Goal: Task Accomplishment & Management: Complete application form

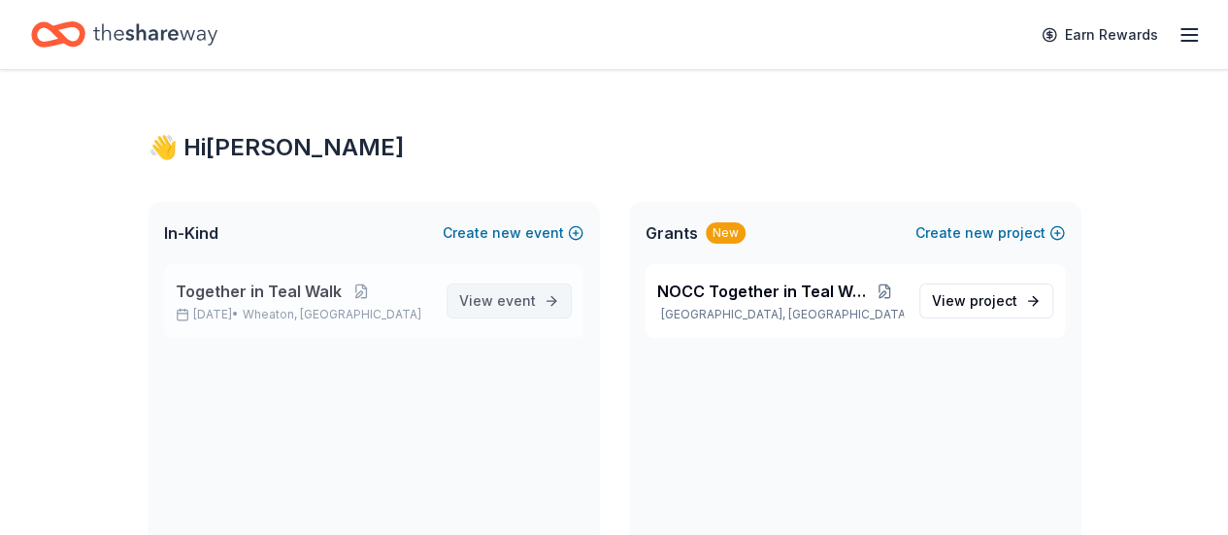
click at [483, 306] on span "View event" at bounding box center [497, 300] width 77 height 23
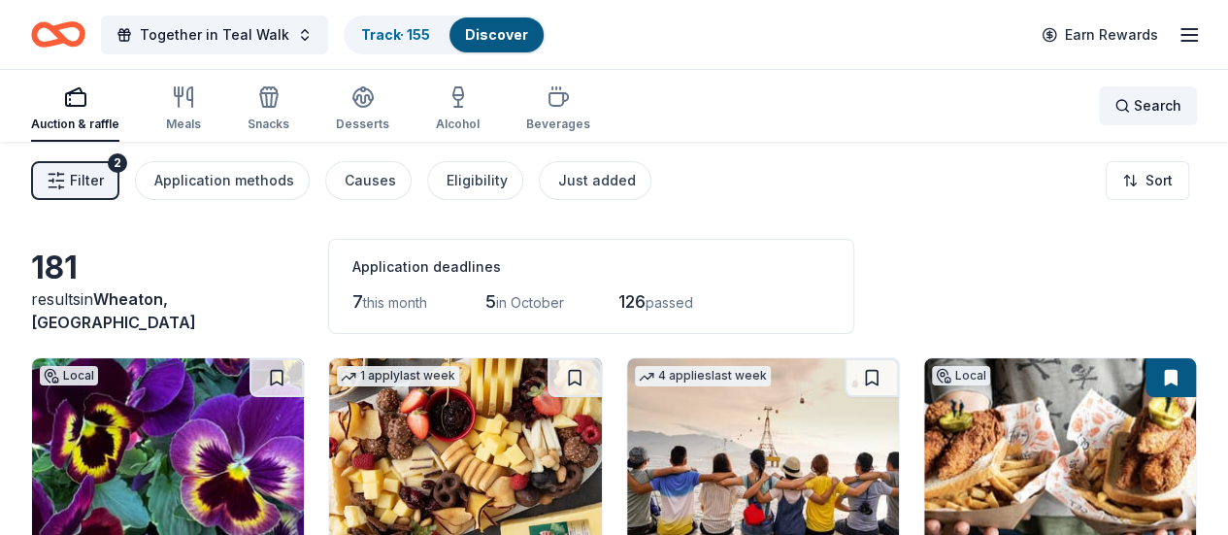
click at [1135, 94] on span "Search" at bounding box center [1158, 105] width 48 height 23
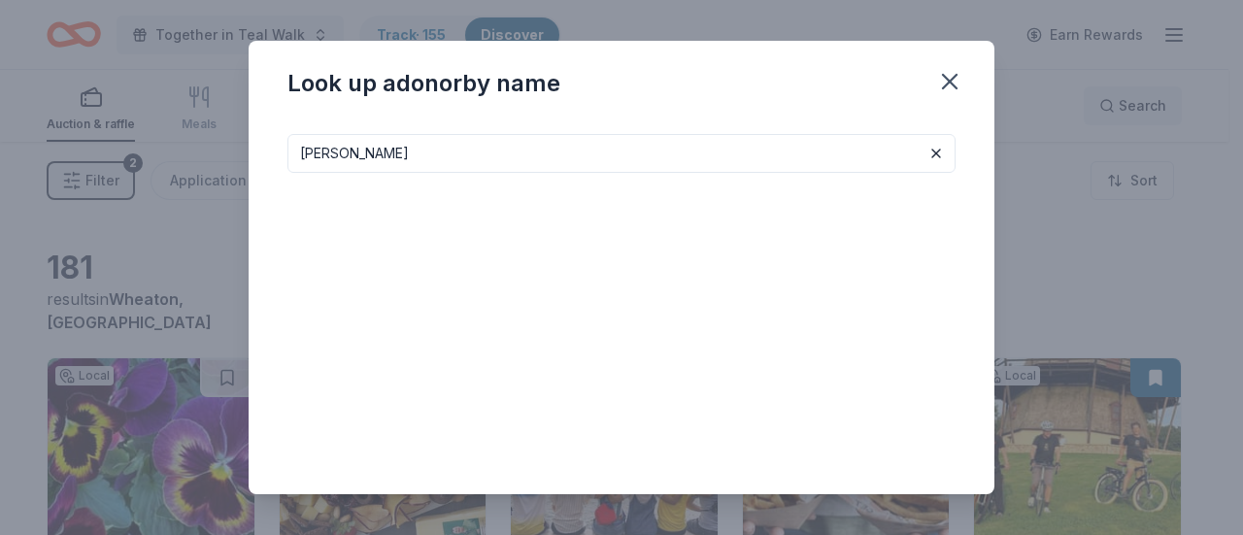
type input "[PERSON_NAME]"
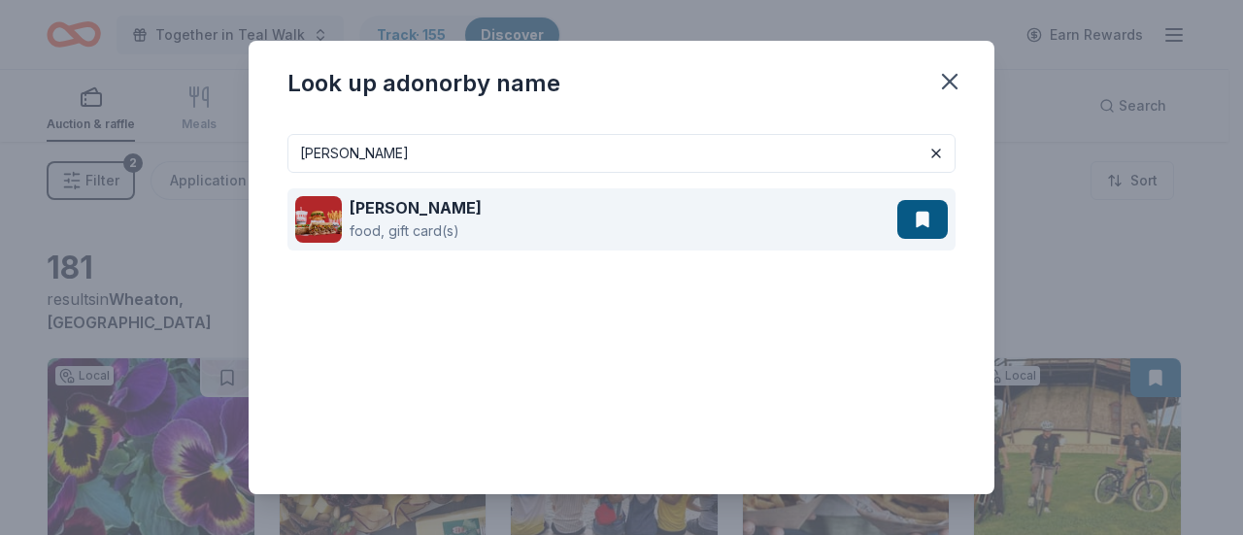
click at [442, 228] on div "food, gift card(s)" at bounding box center [415, 230] width 132 height 23
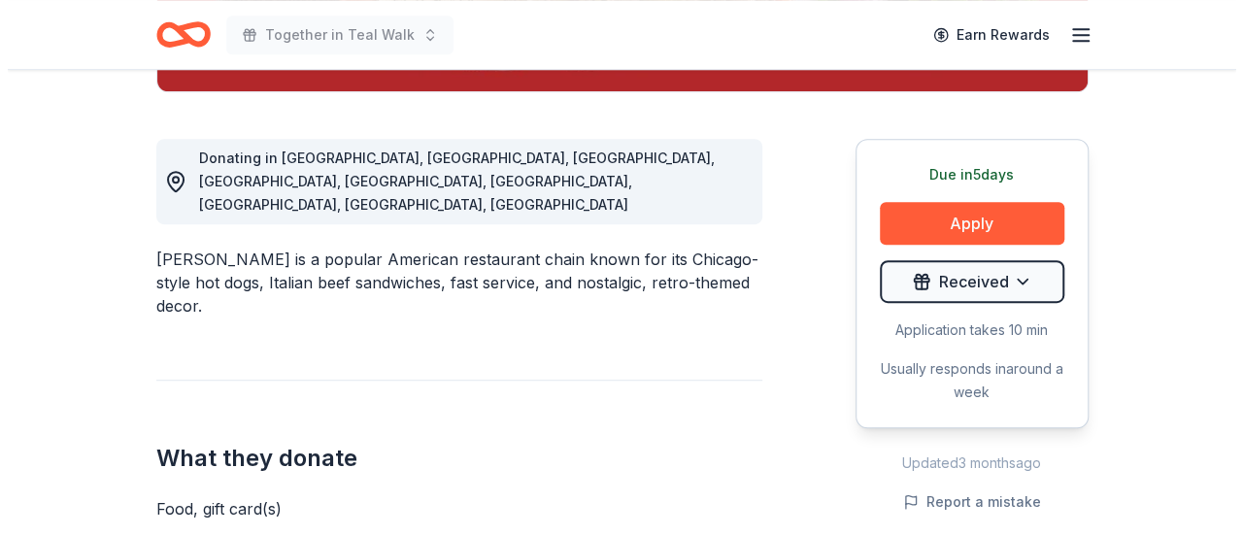
scroll to position [511, 0]
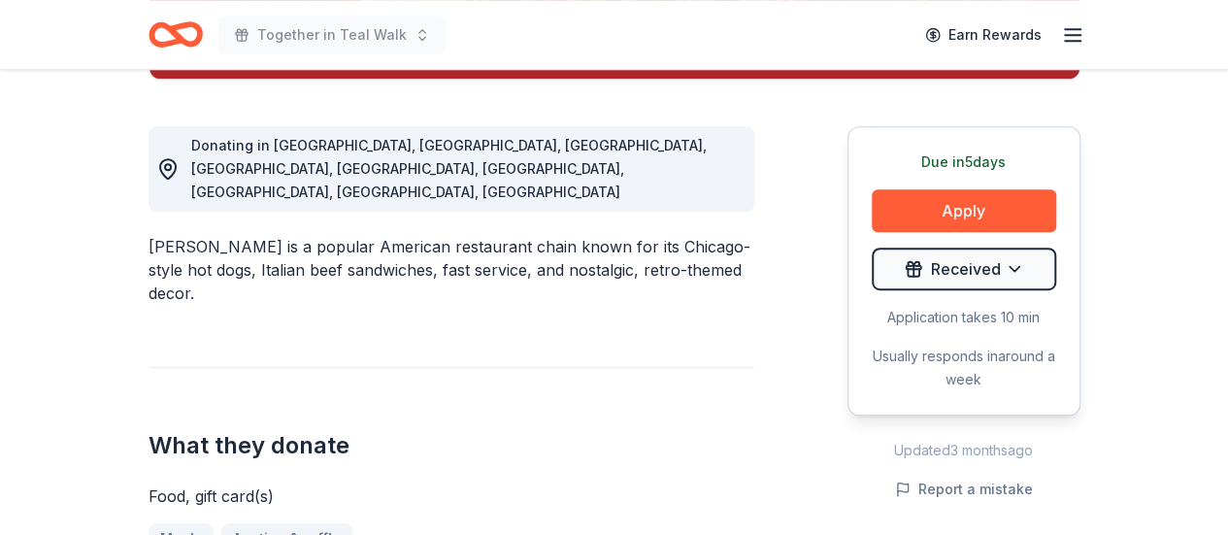
click at [897, 181] on div "Due in 5 days Apply Received Application takes 10 min Usually responds in aroun…" at bounding box center [963, 270] width 233 height 289
click at [903, 189] on button "Apply" at bounding box center [964, 210] width 184 height 43
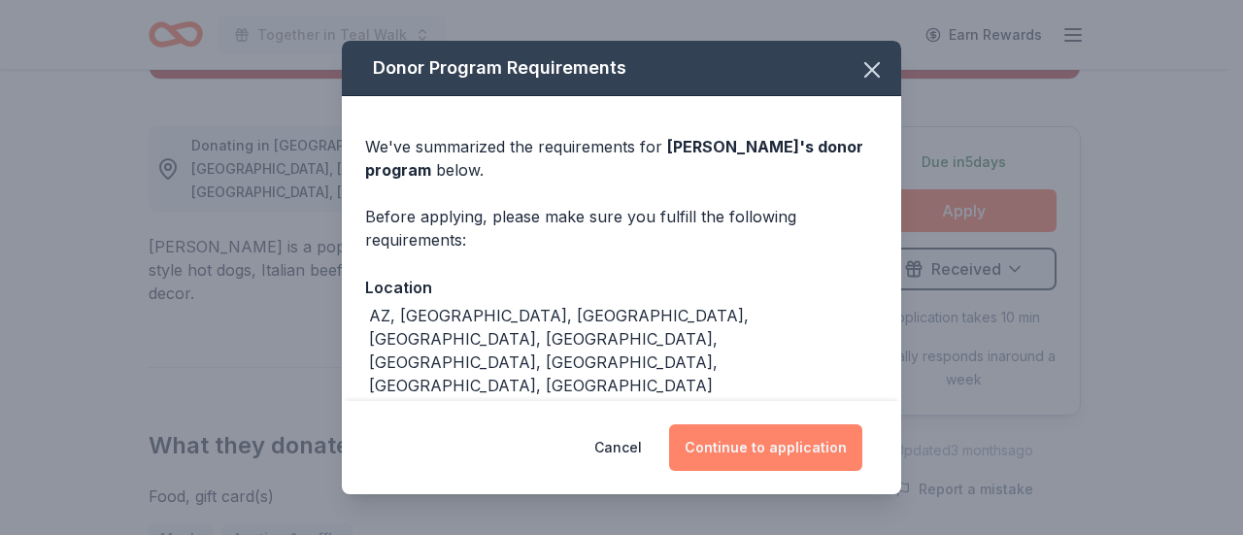
click at [755, 457] on button "Continue to application" at bounding box center [765, 447] width 193 height 47
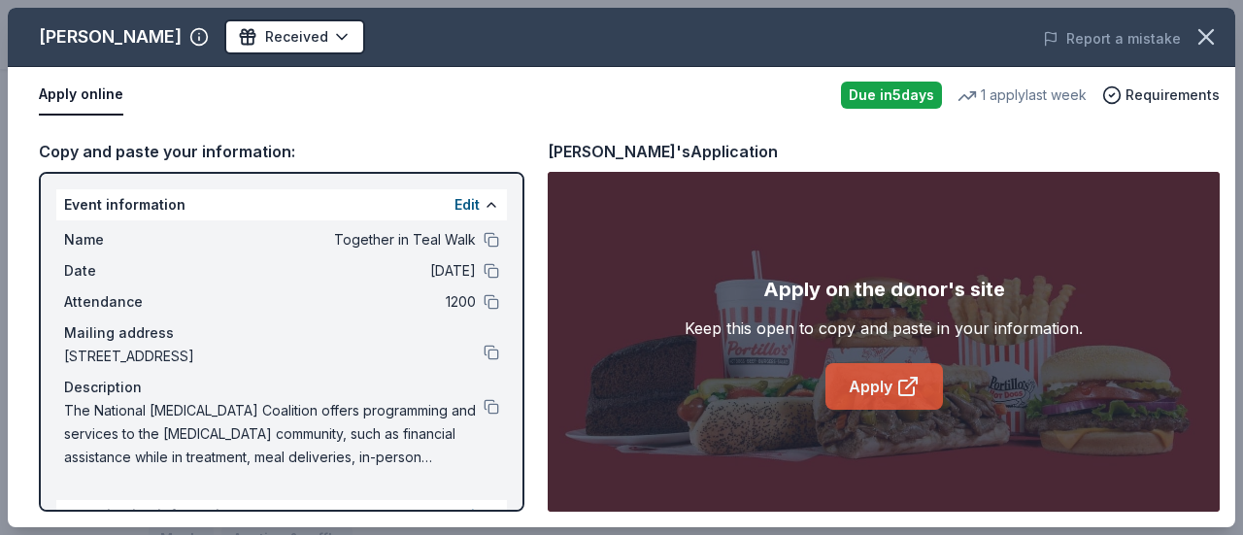
click at [880, 401] on link "Apply" at bounding box center [883, 386] width 117 height 47
